Goal: Task Accomplishment & Management: Complete application form

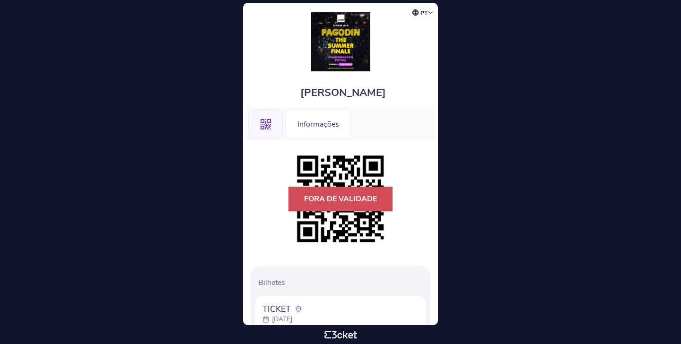
scroll to position [134, 0]
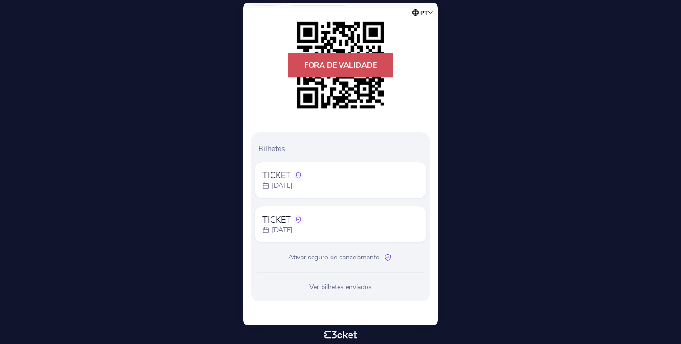
click at [369, 262] on span "Ativar seguro de cancelamento" at bounding box center [333, 257] width 91 height 9
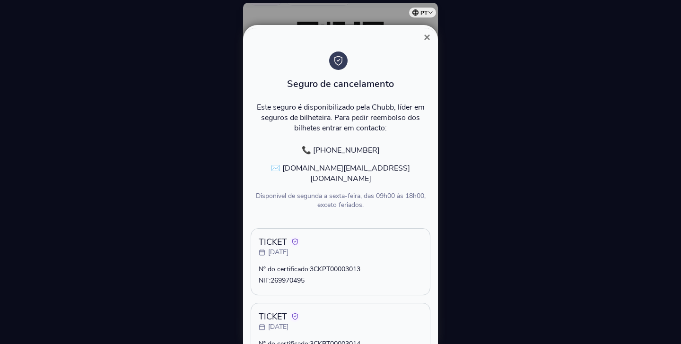
scroll to position [96, 0]
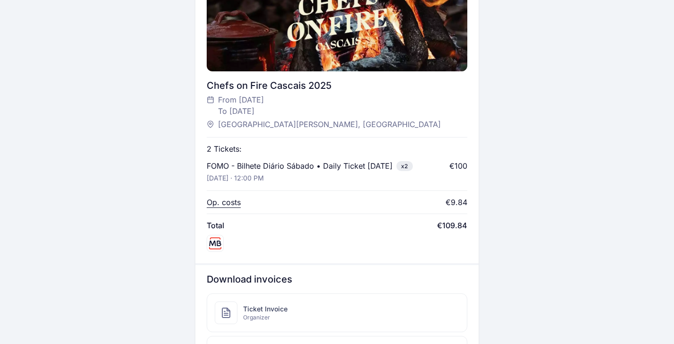
scroll to position [467, 0]
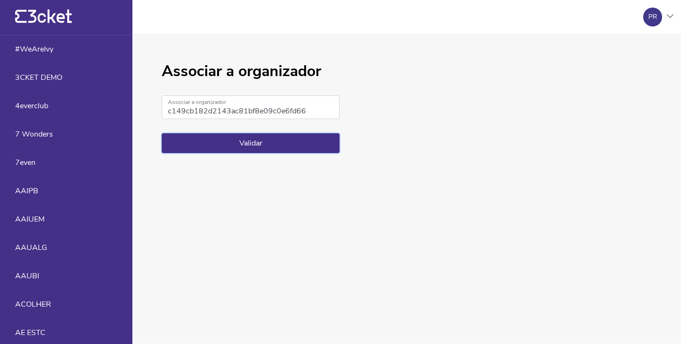
click at [315, 141] on button "Validar" at bounding box center [251, 143] width 178 height 20
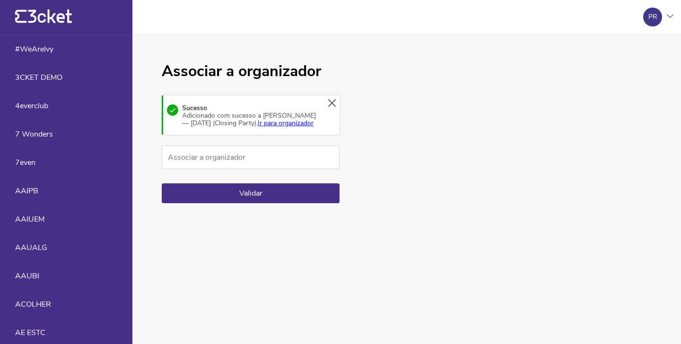
click at [306, 124] on link "Ir para organizador" at bounding box center [286, 123] width 56 height 9
